Goal: Find specific page/section: Find specific page/section

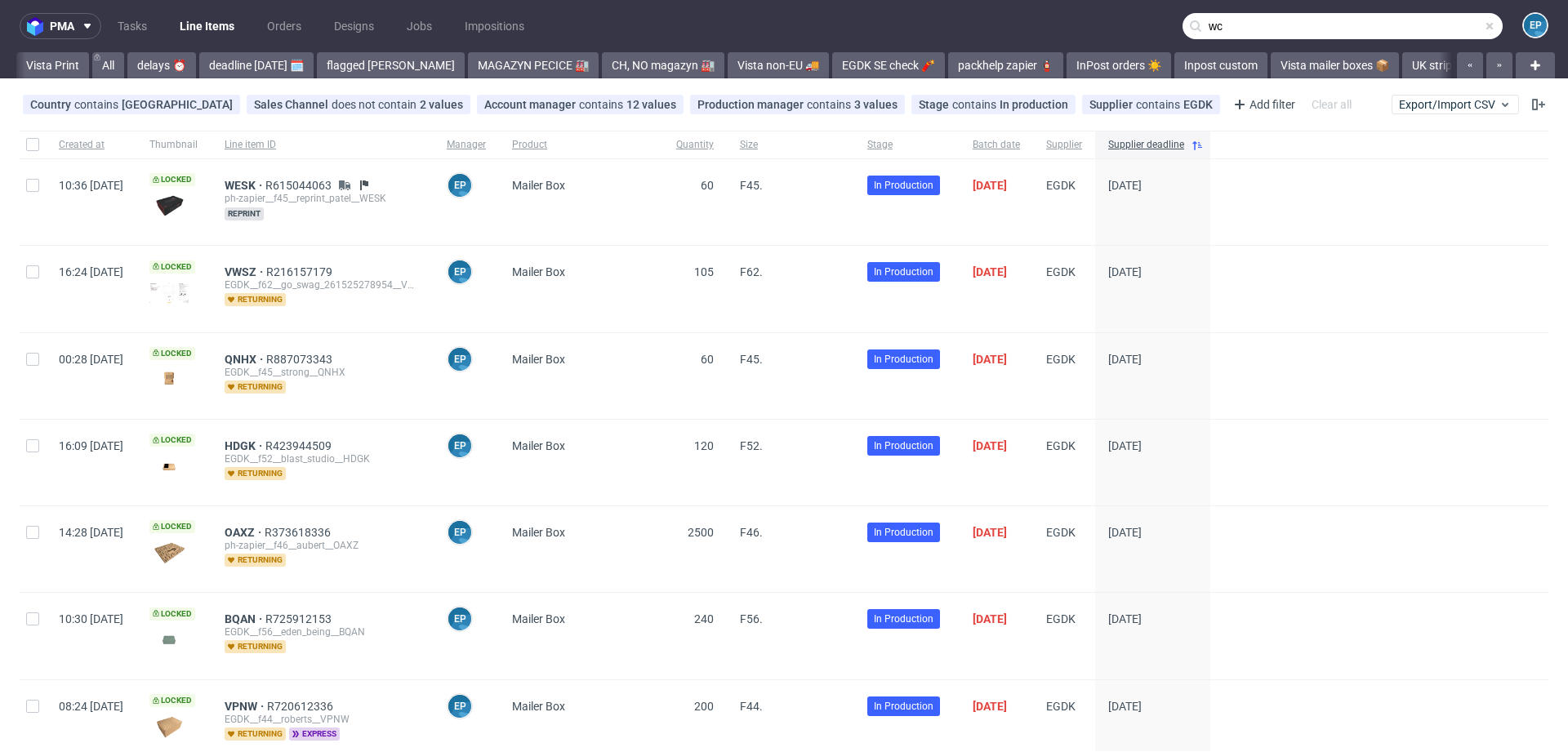
scroll to position [0, 1179]
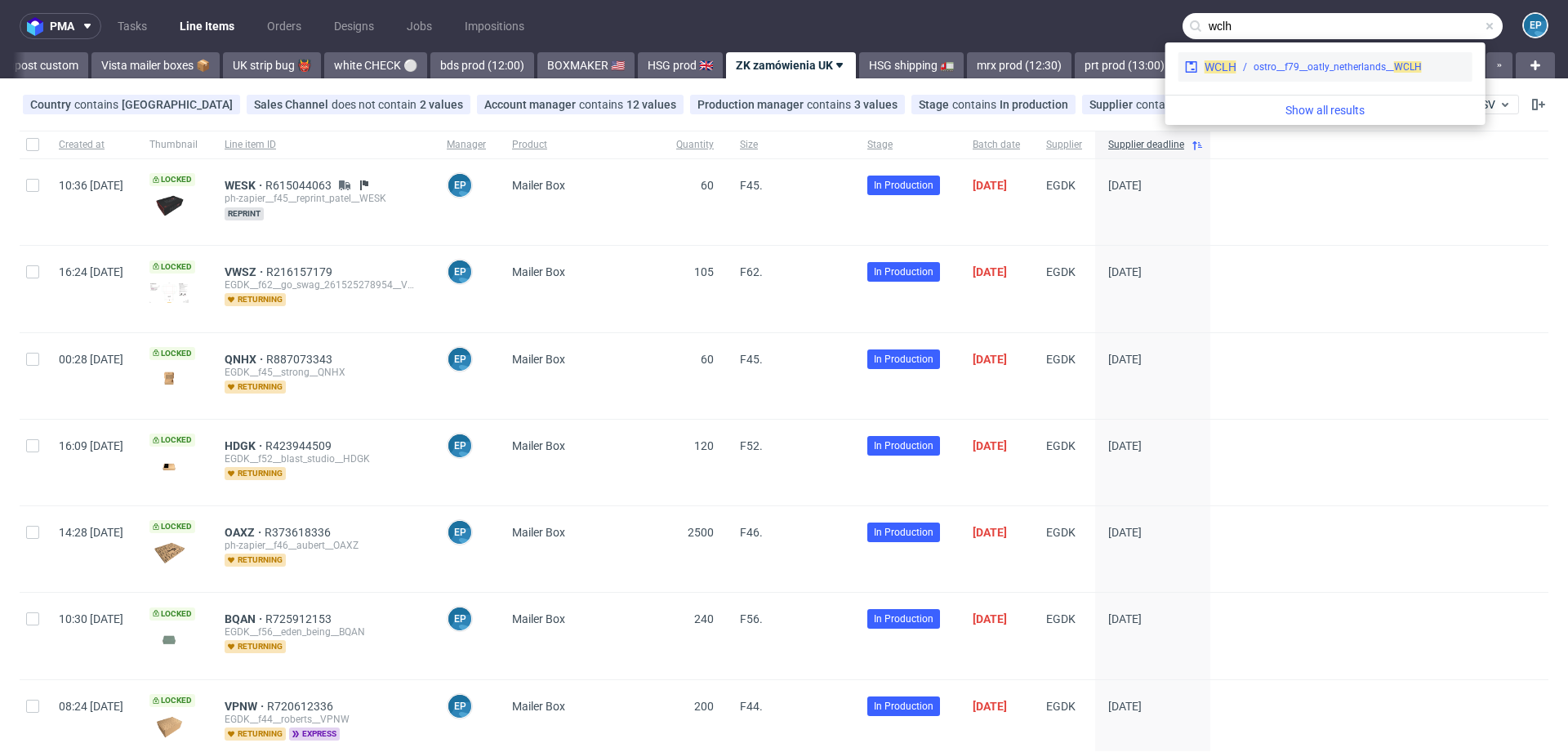
type input "wclh"
click at [1274, 71] on div "ostro__f79__oatly_netherlands__ WCLH" at bounding box center [1337, 67] width 168 height 15
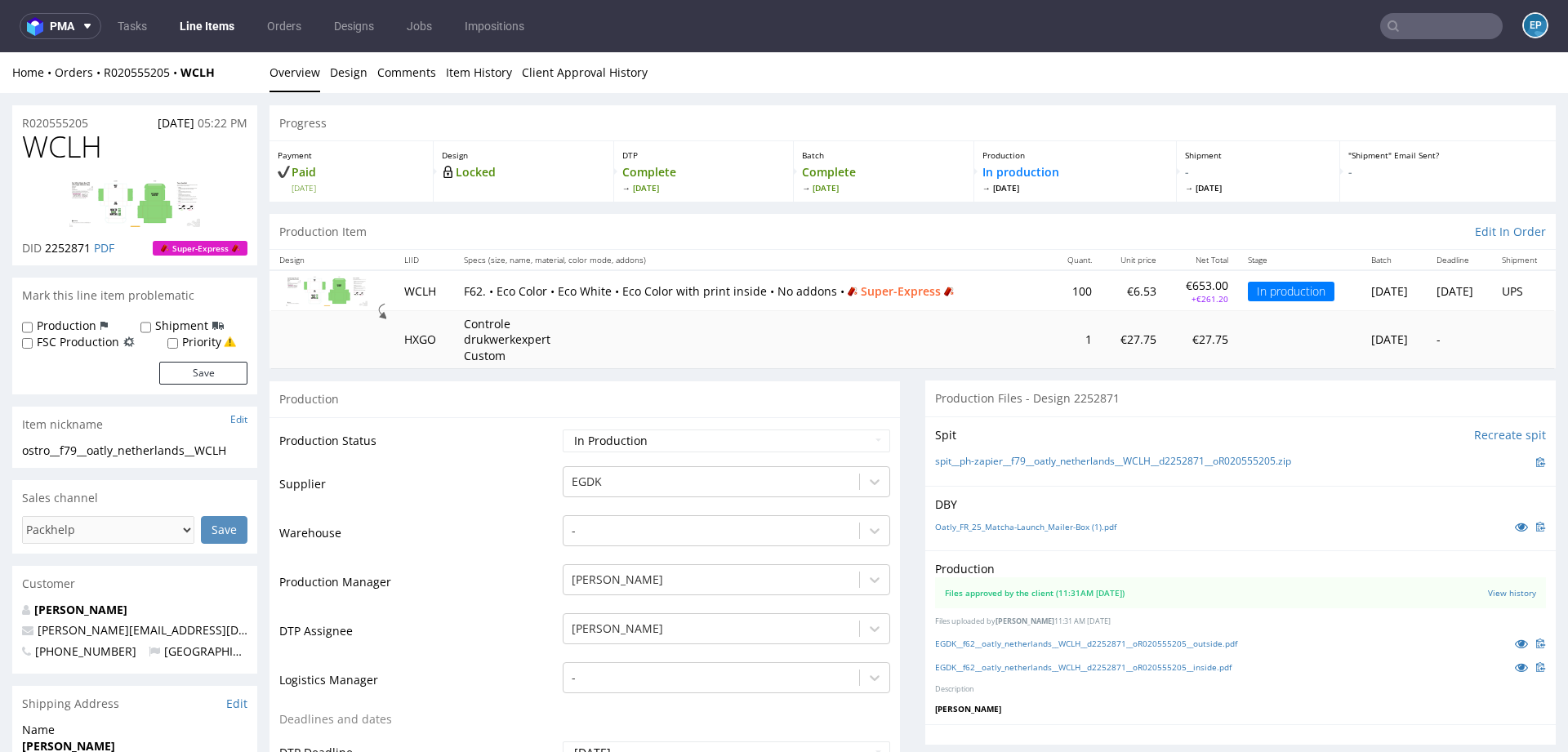
scroll to position [133, 0]
